Goal: Find specific page/section: Find specific page/section

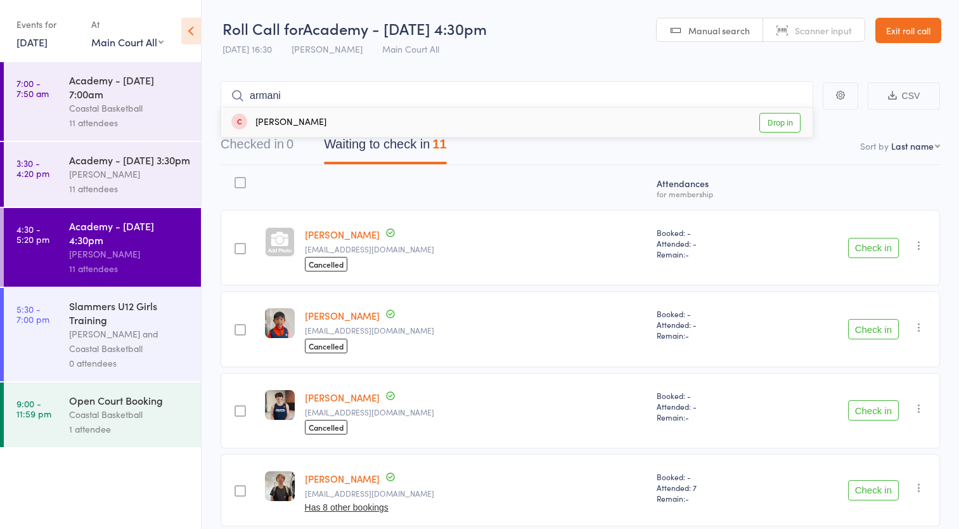
select select "3"
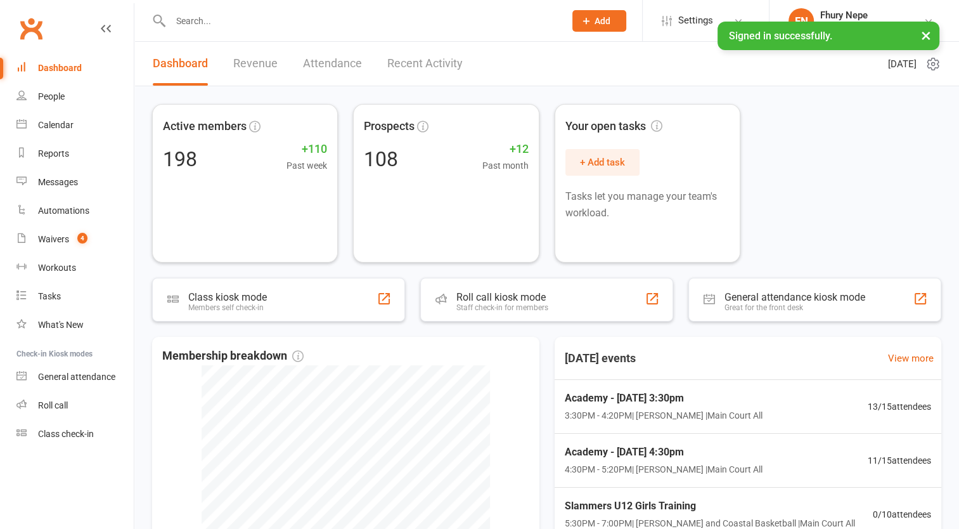
click at [296, 25] on input "text" at bounding box center [361, 21] width 389 height 18
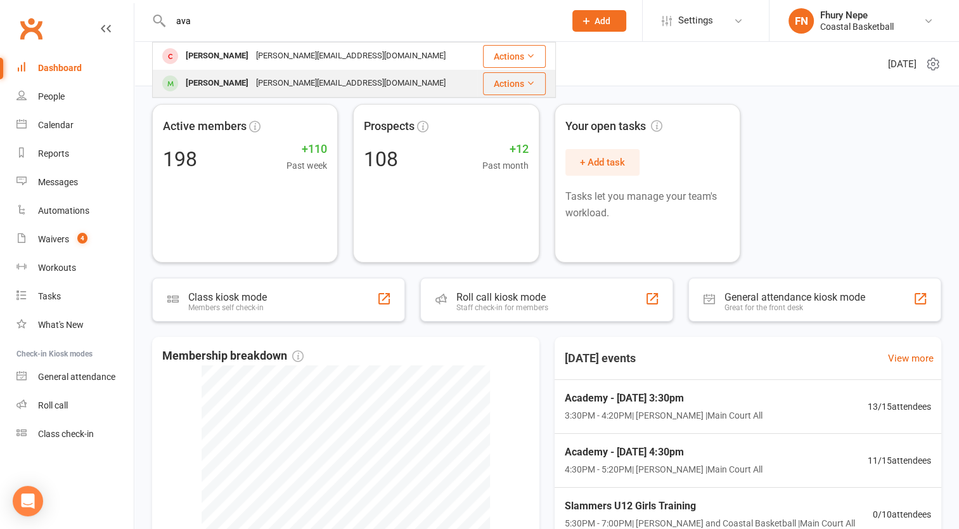
type input "ava"
click at [306, 75] on div "laura.rusconi6@hotmail.com" at bounding box center [350, 83] width 197 height 18
